Goal: Obtain resource: Download file/media

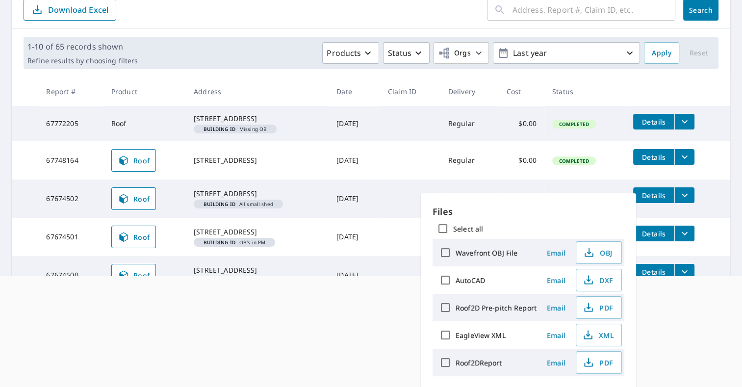
scroll to position [91, 0]
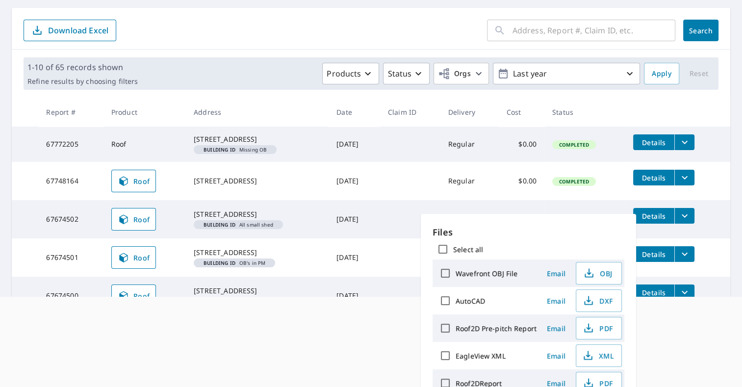
click at [333, 296] on html "LC LC Dashboard Order History Order LC Dashboard / Order History Order History …" at bounding box center [371, 102] width 742 height 387
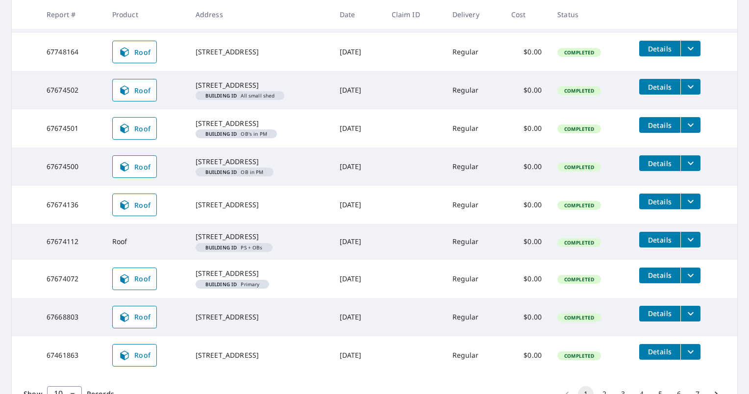
scroll to position [229, 0]
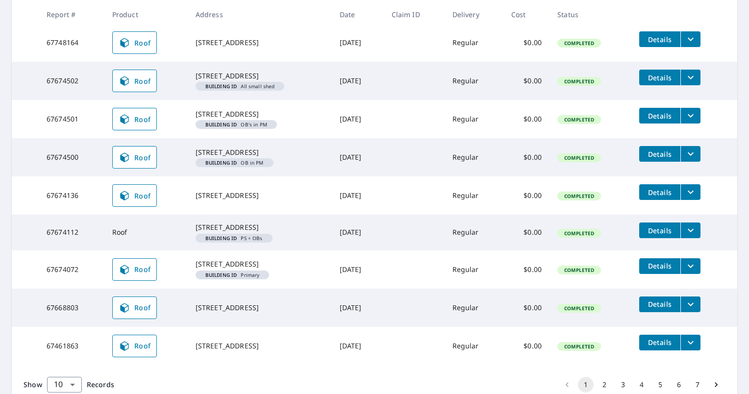
click at [668, 235] on span "Details" at bounding box center [659, 230] width 29 height 9
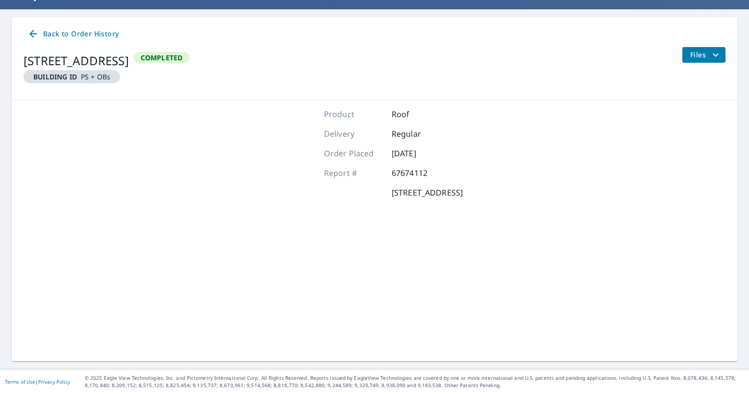
scroll to position [80, 0]
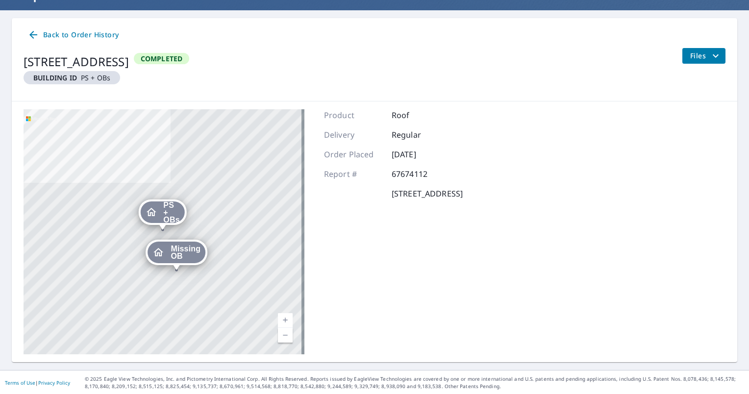
click at [710, 59] on icon "filesDropdownBtn-67674112" at bounding box center [716, 56] width 12 height 12
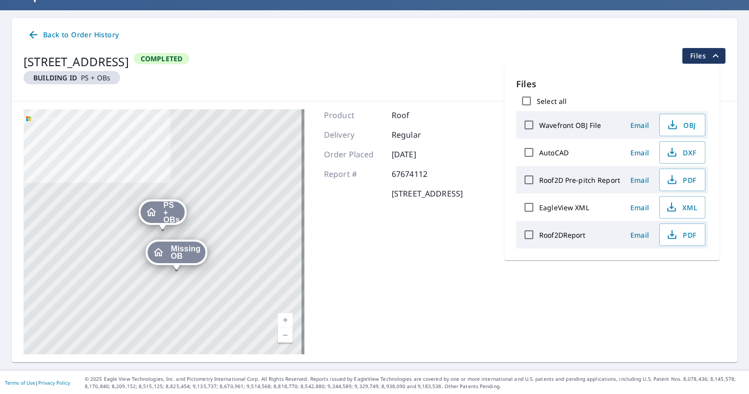
click at [583, 233] on label "Roof2DReport" at bounding box center [563, 235] width 47 height 9
click at [540, 233] on input "Roof2DReport" at bounding box center [529, 235] width 21 height 21
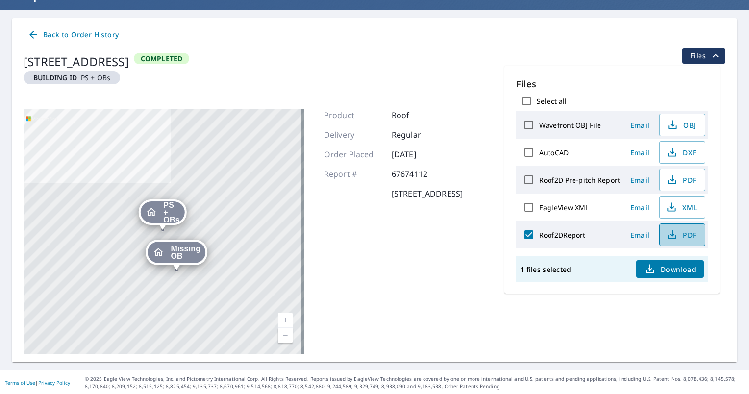
click at [682, 233] on span "PDF" at bounding box center [681, 235] width 31 height 12
click at [685, 231] on span "PDF" at bounding box center [681, 235] width 31 height 12
click at [531, 235] on input "Roof2DReport" at bounding box center [529, 235] width 21 height 21
checkbox input "false"
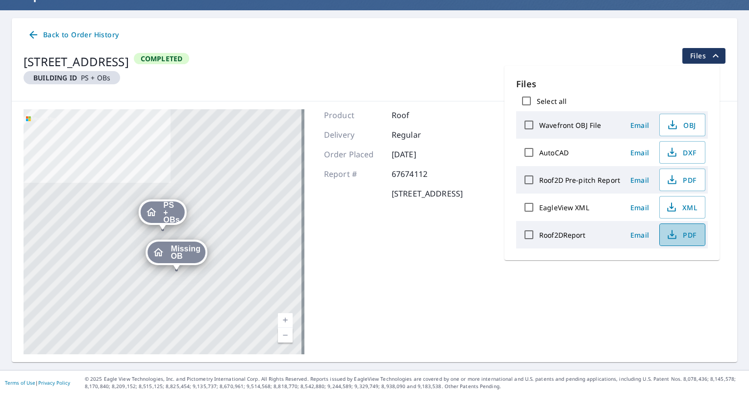
click at [681, 231] on span "PDF" at bounding box center [681, 235] width 31 height 12
click at [32, 33] on icon at bounding box center [33, 35] width 12 height 12
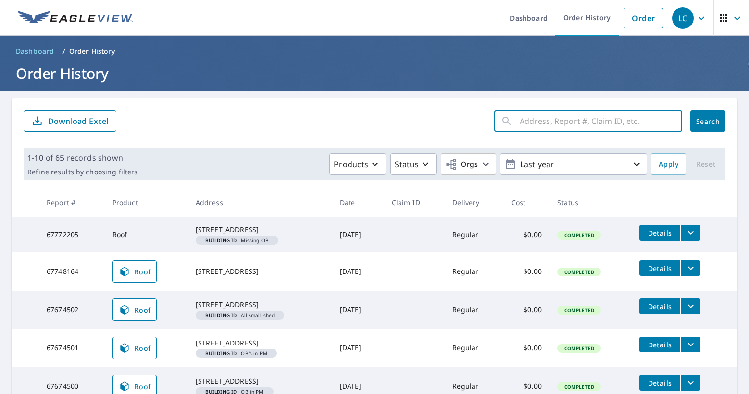
click at [542, 119] on input "text" at bounding box center [601, 120] width 163 height 27
type input "2361"
click button "Search" at bounding box center [708, 121] width 35 height 22
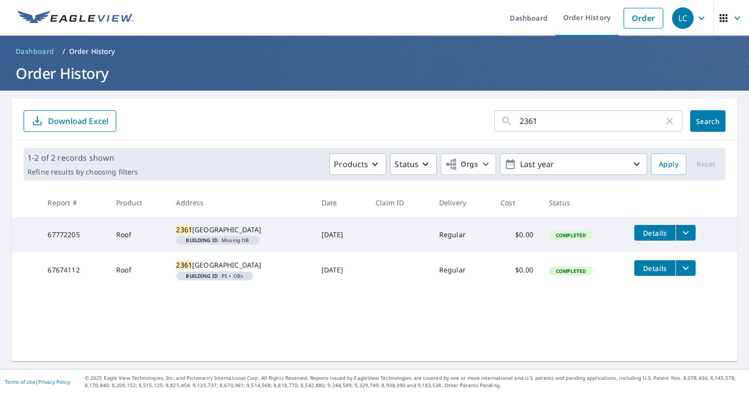
click at [655, 273] on span "Details" at bounding box center [655, 268] width 29 height 9
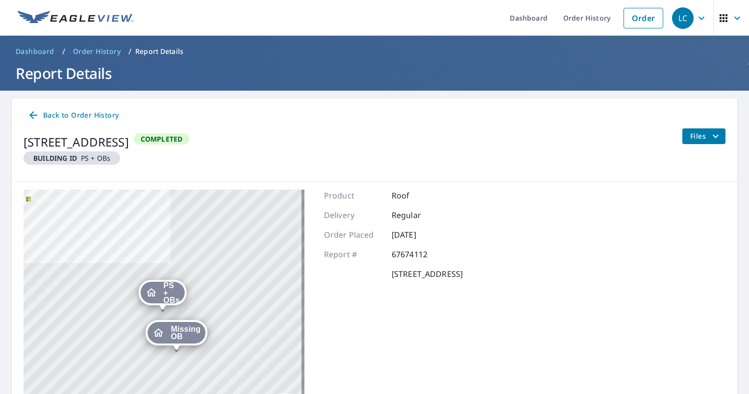
click at [700, 133] on span "Files" at bounding box center [706, 136] width 31 height 12
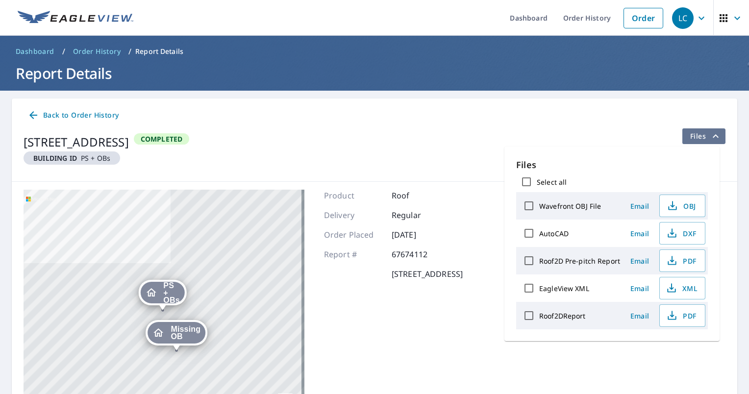
click at [700, 133] on span "Files" at bounding box center [706, 136] width 31 height 12
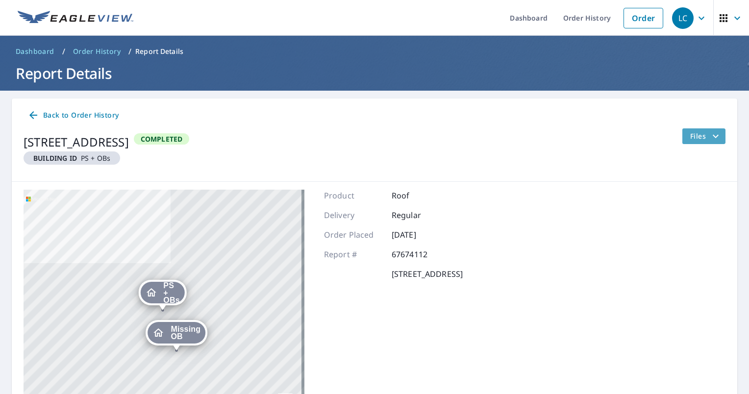
click at [710, 133] on icon "filesDropdownBtn-67674112" at bounding box center [716, 136] width 12 height 12
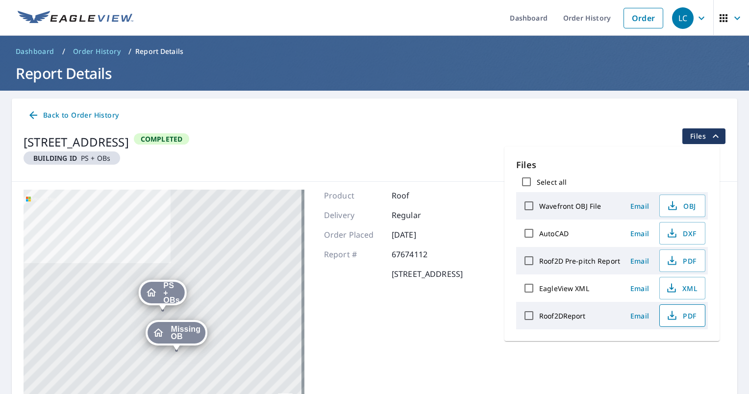
click at [669, 310] on icon "button" at bounding box center [673, 316] width 12 height 12
click at [674, 314] on icon "button" at bounding box center [673, 316] width 12 height 12
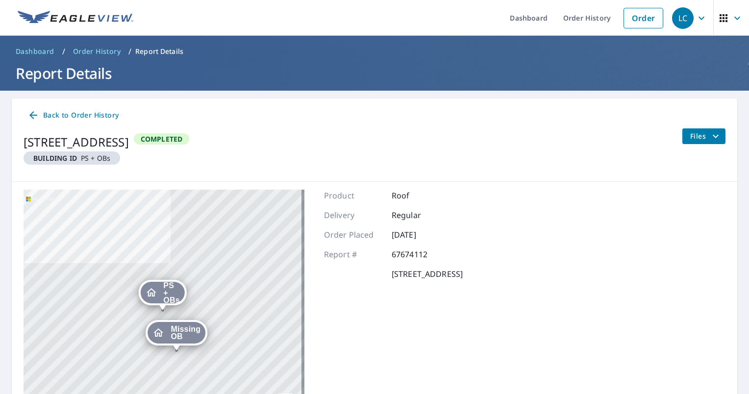
click at [691, 138] on span "Files" at bounding box center [706, 136] width 31 height 12
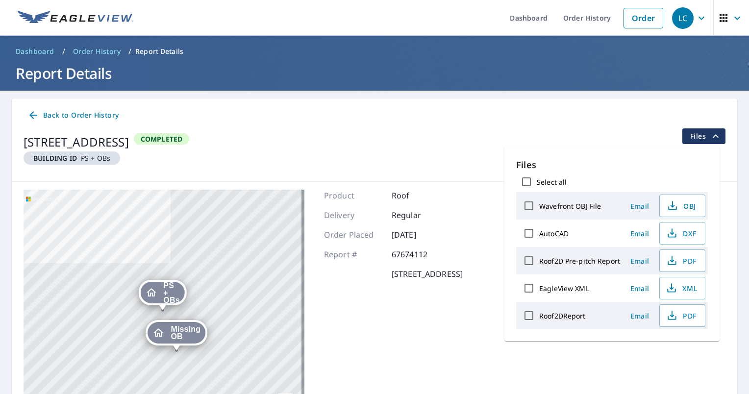
click at [338, 328] on div "Product Roof Delivery Regular Order Placed Sep 30, 2025 Report # 67674112 2361 …" at bounding box center [393, 312] width 139 height 245
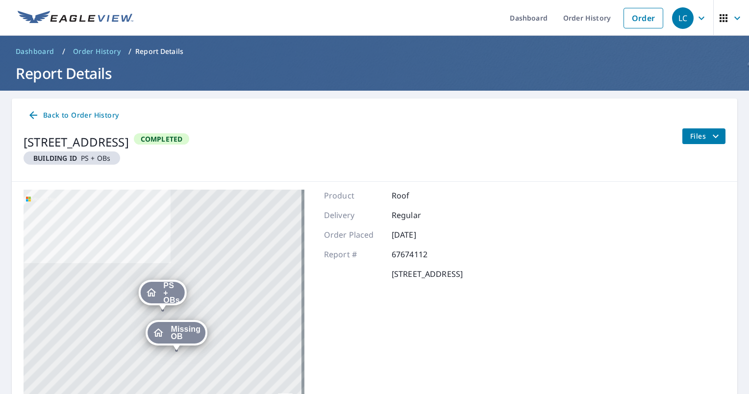
click at [154, 292] on icon "Dropped pin, building PS + OBs, Residential property, 2361 North Perry Park Roa…" at bounding box center [151, 292] width 10 height 8
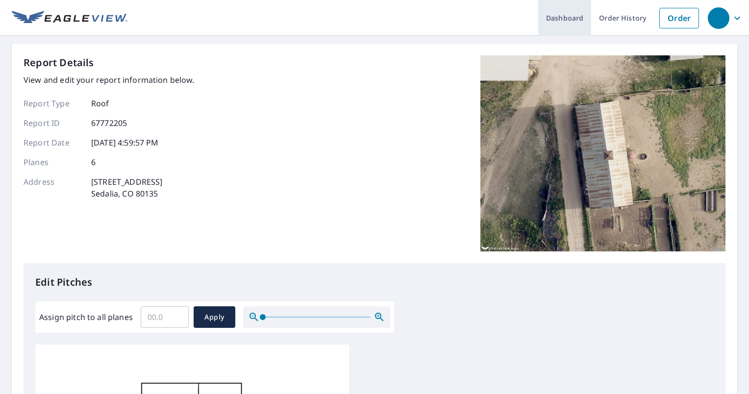
click at [562, 14] on link "Dashboard" at bounding box center [565, 18] width 53 height 36
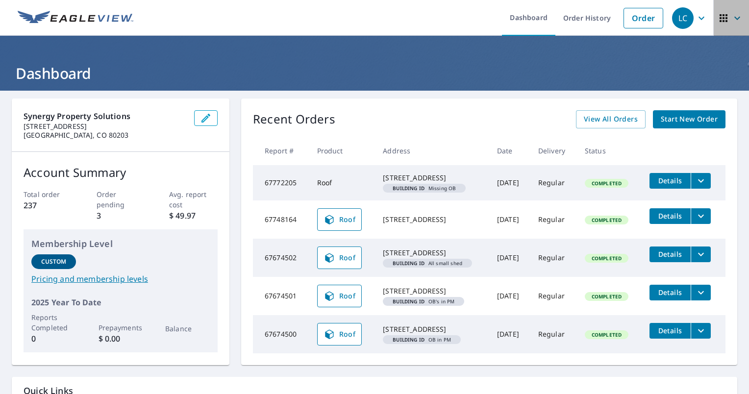
click at [720, 18] on icon "button" at bounding box center [724, 18] width 8 height 8
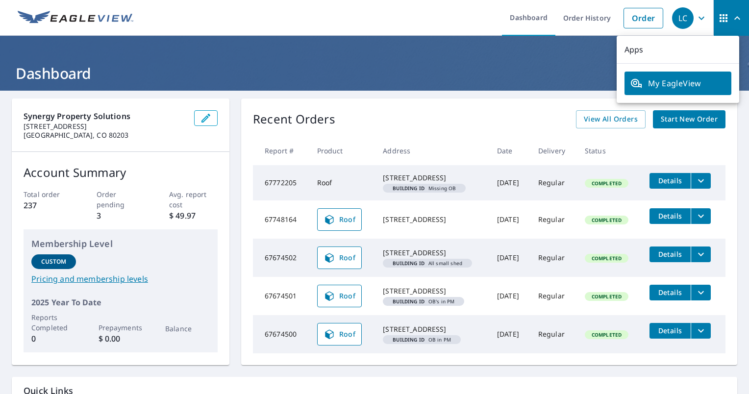
click at [685, 77] on span "My EagleView" at bounding box center [678, 83] width 95 height 12
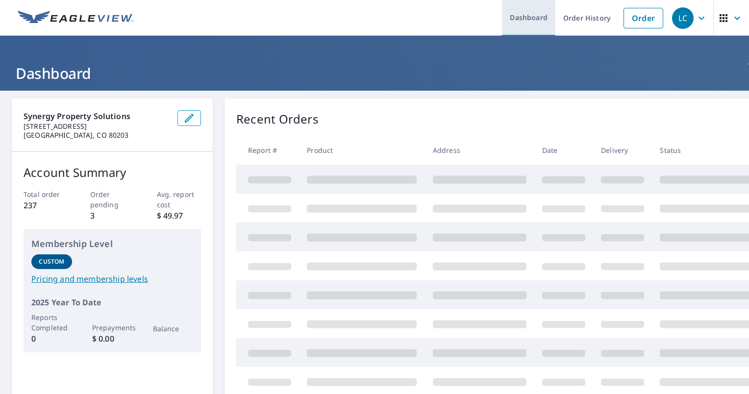
click at [521, 18] on link "Dashboard" at bounding box center [528, 18] width 53 height 36
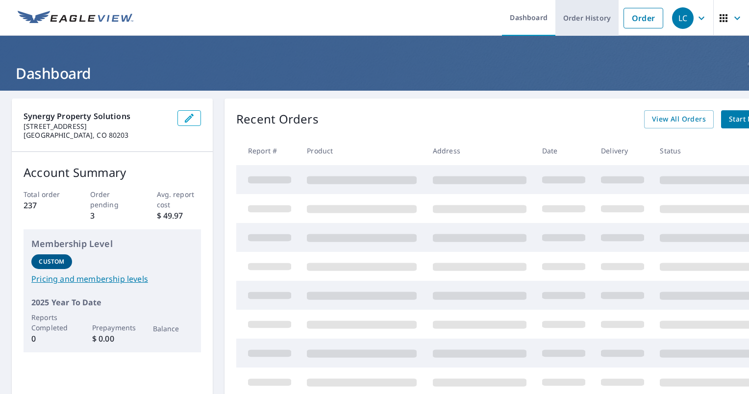
click at [582, 20] on link "Order History" at bounding box center [587, 18] width 63 height 36
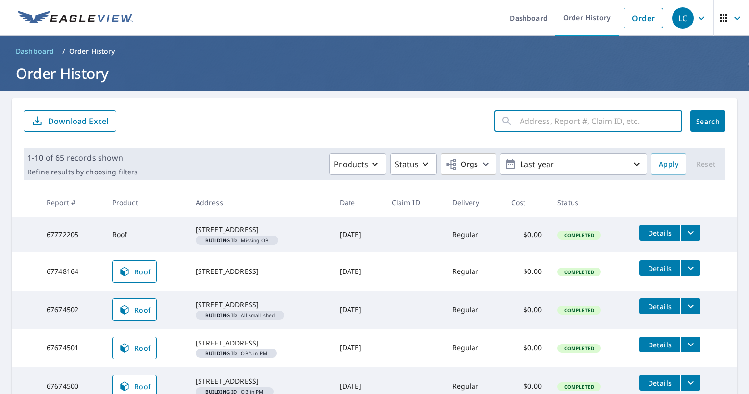
click at [591, 124] on input "text" at bounding box center [601, 120] width 163 height 27
type input "2361"
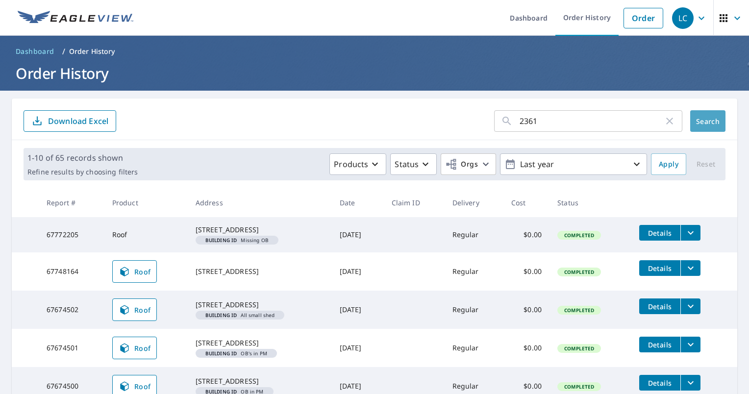
click at [697, 128] on button "Search" at bounding box center [708, 121] width 35 height 22
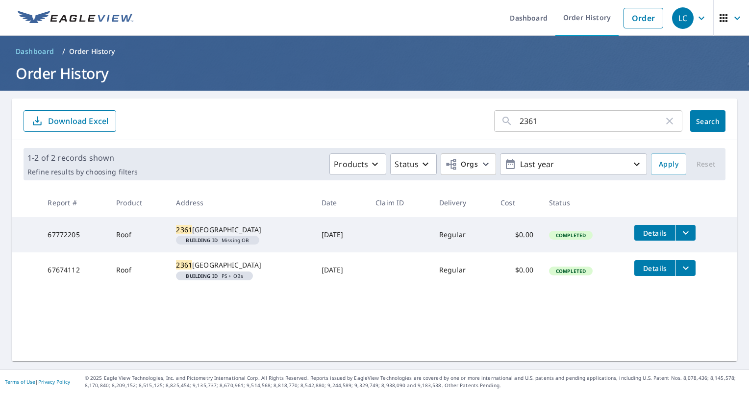
click at [645, 273] on span "Details" at bounding box center [655, 268] width 29 height 9
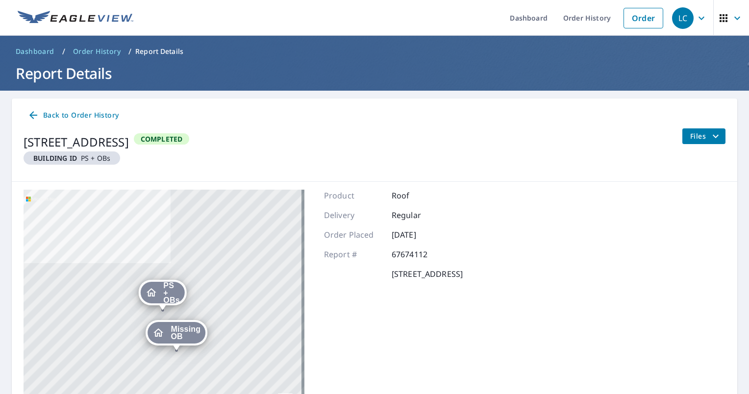
click at [730, 158] on main "Back to Order History 2361 North Perry Park Road Sedalia, CO 80135 Building ID …" at bounding box center [374, 271] width 749 height 360
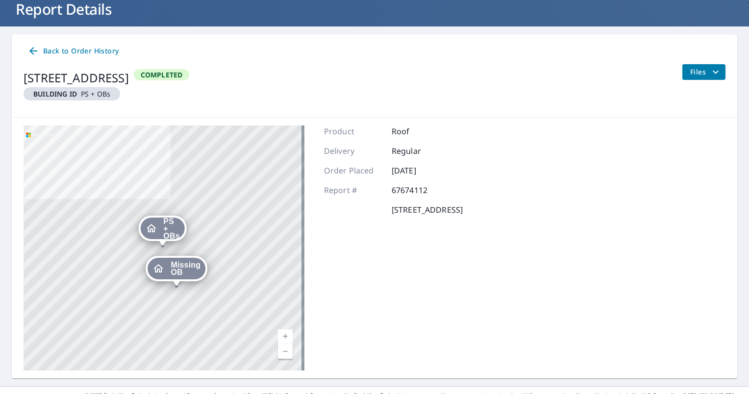
scroll to position [80, 0]
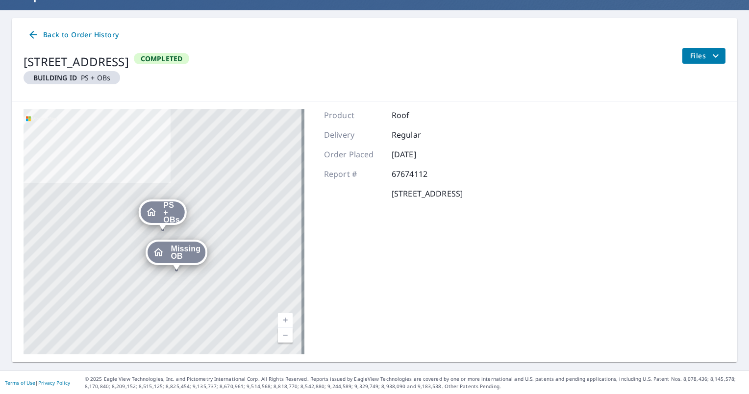
click at [165, 212] on span "PS + OBs" at bounding box center [171, 213] width 16 height 22
click at [171, 209] on strong "[STREET_ADDRESS]" at bounding box center [195, 208] width 69 height 8
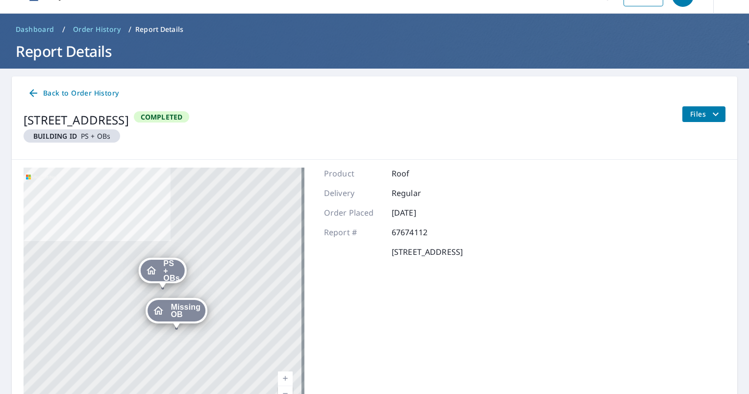
scroll to position [0, 0]
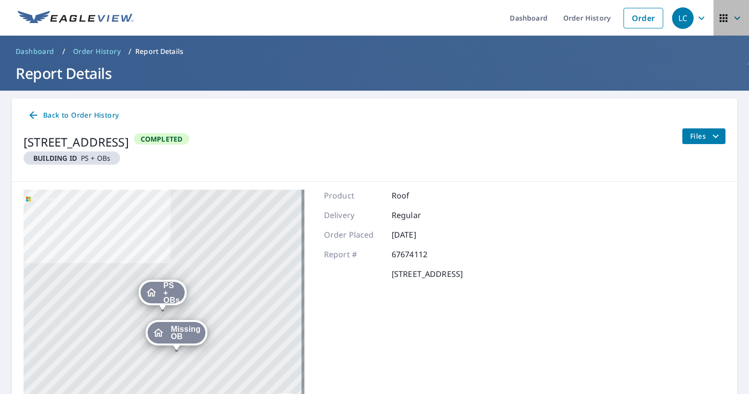
click at [732, 18] on icon "button" at bounding box center [738, 18] width 12 height 12
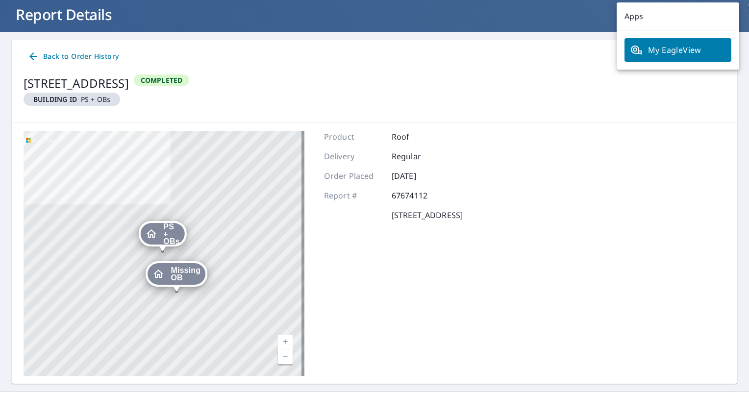
scroll to position [59, 0]
